Goal: Information Seeking & Learning: Learn about a topic

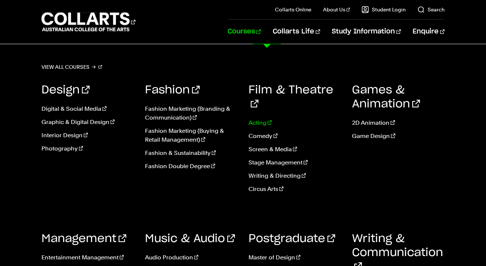
scroll to position [165, 0]
click at [365, 122] on link "2D Animation" at bounding box center [398, 122] width 93 height 9
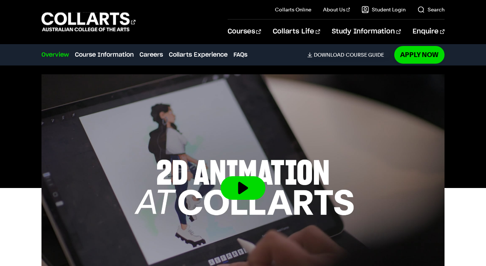
scroll to position [4, 0]
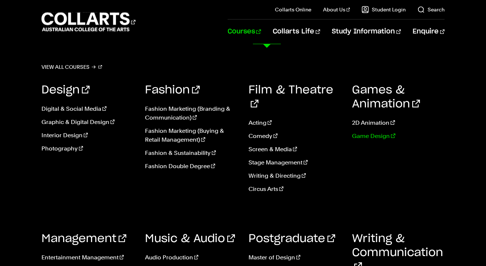
click at [386, 135] on link "Game Design" at bounding box center [398, 136] width 93 height 9
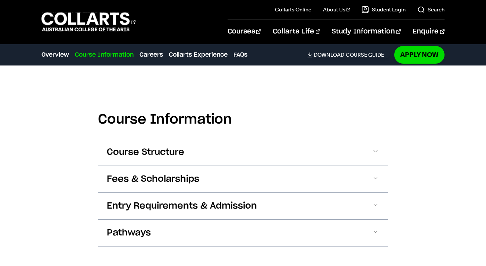
scroll to position [978, 0]
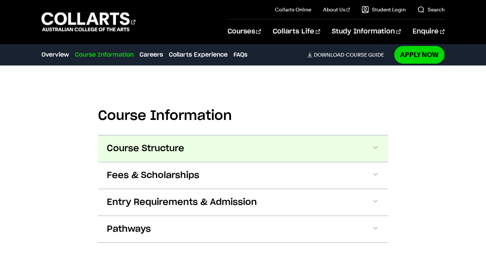
click at [367, 135] on button "Course Structure" at bounding box center [243, 148] width 290 height 26
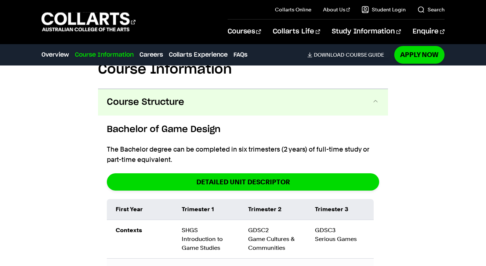
scroll to position [1036, 0]
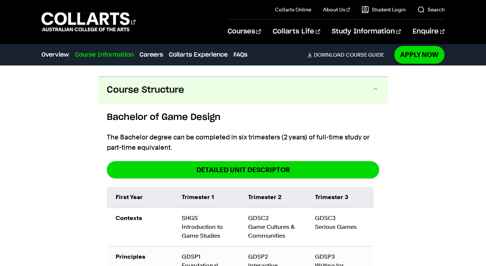
click at [367, 84] on button "Course Structure" at bounding box center [243, 90] width 290 height 26
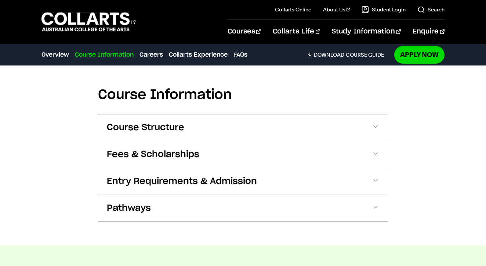
scroll to position [987, 0]
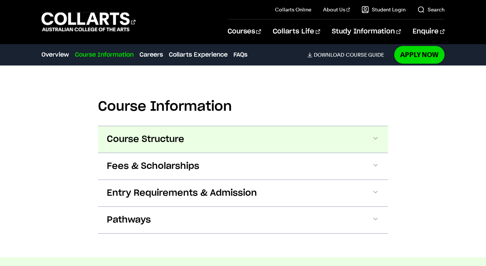
click at [382, 127] on button "Course Structure" at bounding box center [243, 139] width 290 height 26
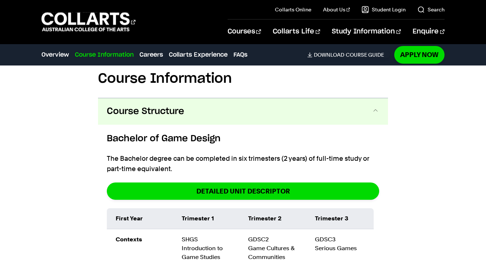
scroll to position [1015, 0]
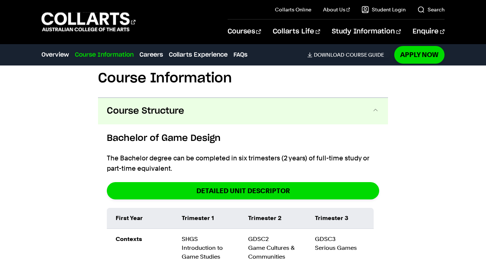
click at [373, 106] on span at bounding box center [375, 111] width 7 height 10
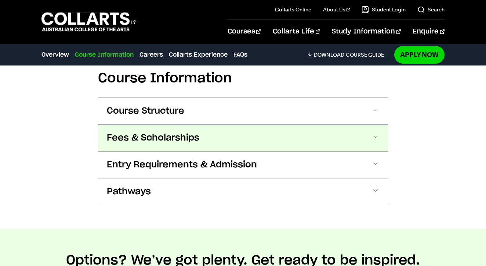
click at [351, 125] on button "Fees & Scholarships" at bounding box center [243, 138] width 290 height 26
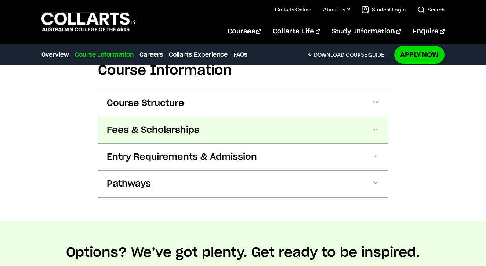
scroll to position [1063, 0]
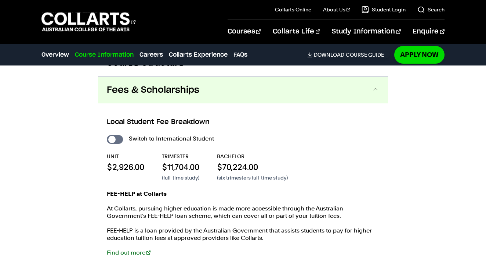
click at [375, 85] on span at bounding box center [375, 90] width 7 height 10
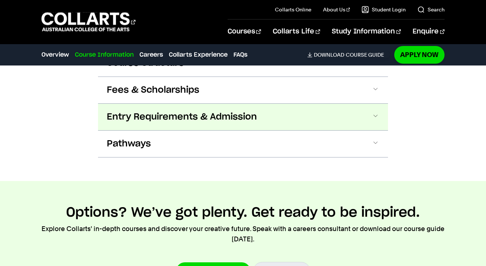
click at [359, 108] on button "Entry Requirements & Admission" at bounding box center [243, 117] width 290 height 26
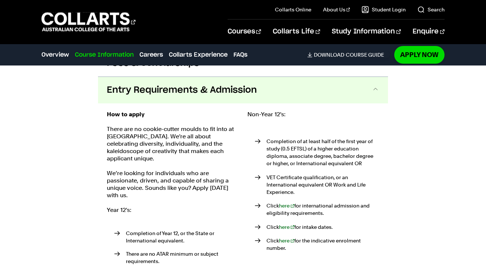
click at [374, 85] on span at bounding box center [375, 90] width 7 height 10
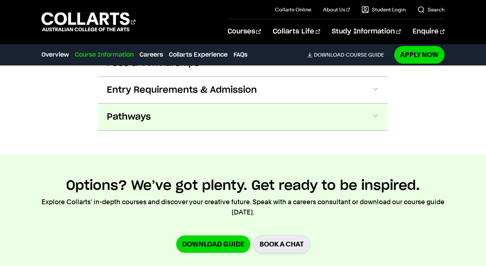
click at [363, 105] on button "Pathways" at bounding box center [243, 117] width 290 height 26
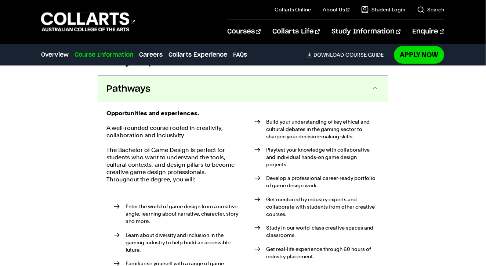
scroll to position [1118, 0]
click at [373, 84] on span at bounding box center [375, 89] width 7 height 10
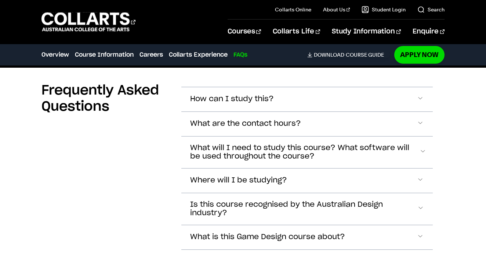
scroll to position [2167, 0]
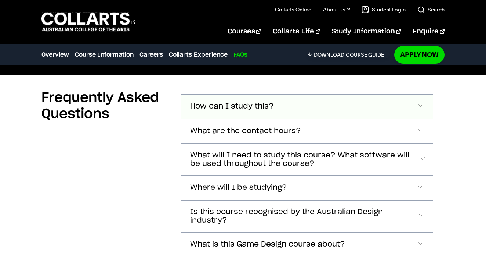
click at [399, 96] on button "How can I study this?" at bounding box center [307, 106] width 252 height 24
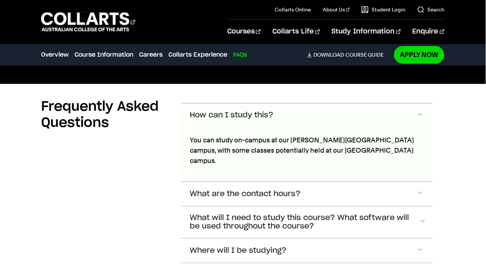
scroll to position [2158, 0]
click at [409, 103] on button "How can I study this?" at bounding box center [307, 115] width 252 height 24
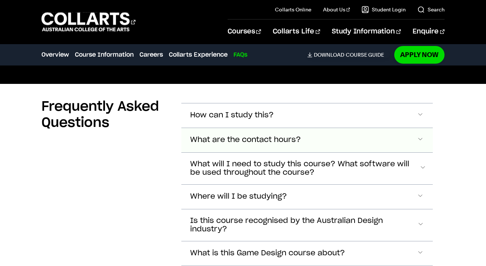
click at [380, 130] on button "What are the contact hours?" at bounding box center [307, 140] width 252 height 24
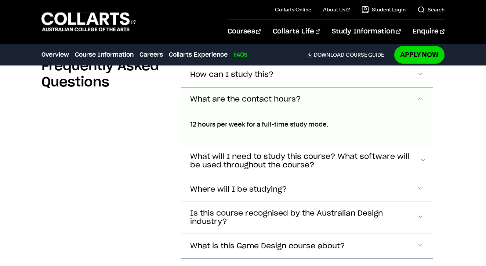
scroll to position [2196, 0]
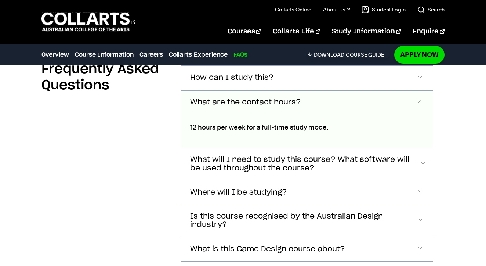
click at [389, 91] on button "What are the contact hours?" at bounding box center [307, 102] width 252 height 24
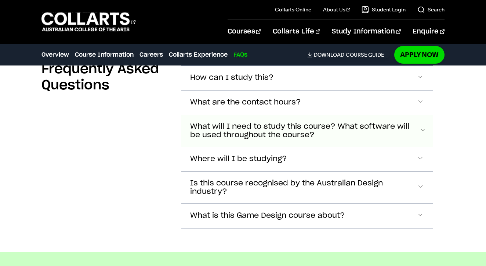
click at [350, 122] on span "What will I need to study this course? What software will be used throughout th…" at bounding box center [304, 130] width 229 height 17
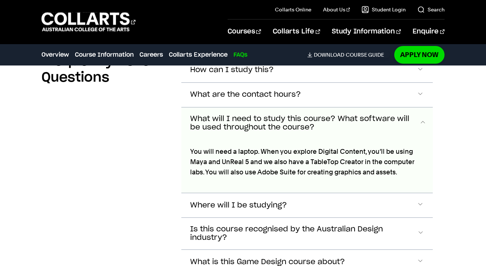
scroll to position [2203, 0]
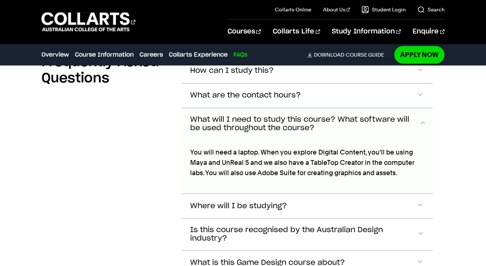
click at [345, 115] on span "What will I need to study this course? What software will be used throughout th…" at bounding box center [304, 123] width 229 height 17
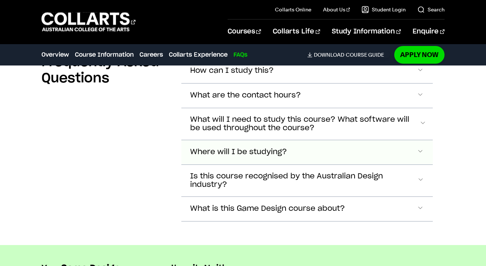
click at [323, 140] on button "Where will I be studying?" at bounding box center [307, 152] width 252 height 24
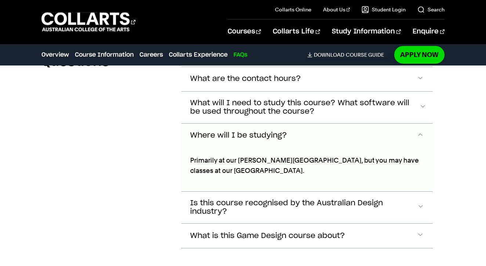
scroll to position [2218, 0]
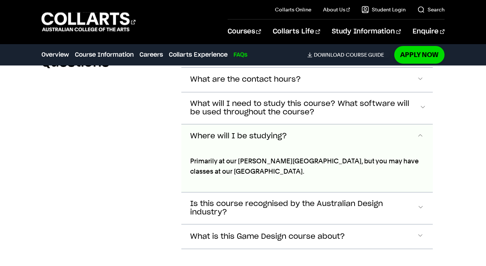
click at [315, 125] on button "Where will I be studying?" at bounding box center [307, 136] width 252 height 24
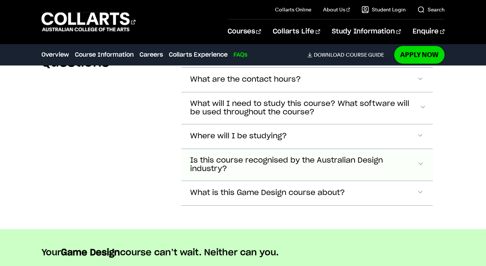
click at [301, 156] on span "Is this course recognised by the Australian Design industry?" at bounding box center [303, 164] width 227 height 17
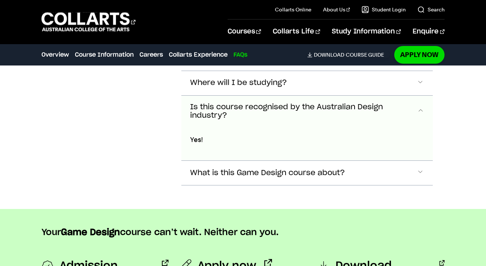
scroll to position [2270, 0]
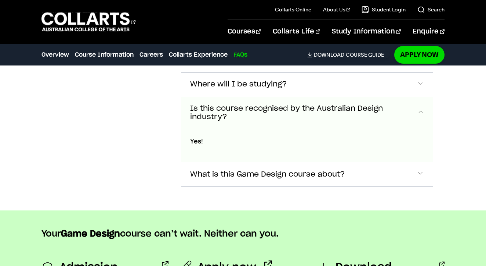
click at [320, 104] on span "Is this course recognised by the Australian Design industry?" at bounding box center [303, 112] width 227 height 17
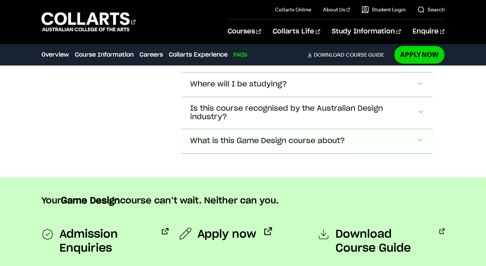
click at [295, 137] on span "What is this Game Design course about?" at bounding box center [267, 141] width 155 height 8
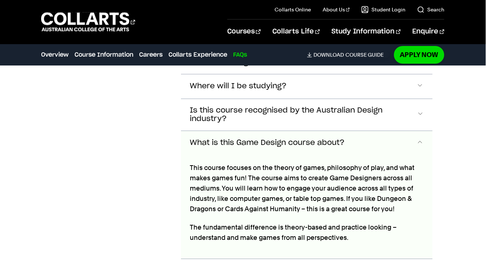
scroll to position [2268, 0]
click at [304, 139] on span "What is this Game Design course about?" at bounding box center [267, 143] width 155 height 8
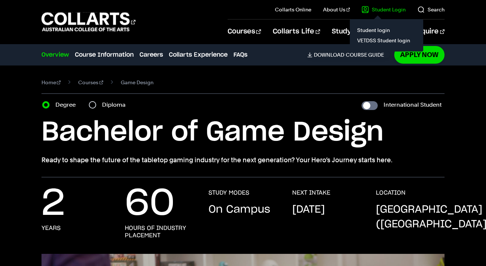
scroll to position [0, 0]
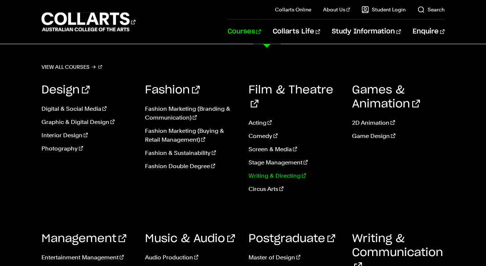
scroll to position [42, 0]
click at [369, 135] on link "Game Design" at bounding box center [398, 136] width 93 height 9
